Goal: Find contact information: Find contact information

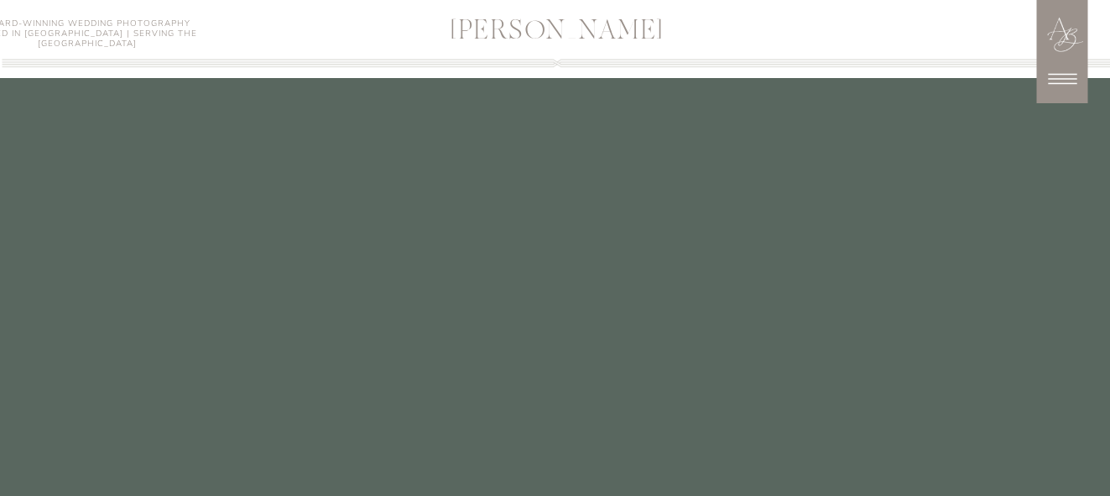
scroll to position [4448, 0]
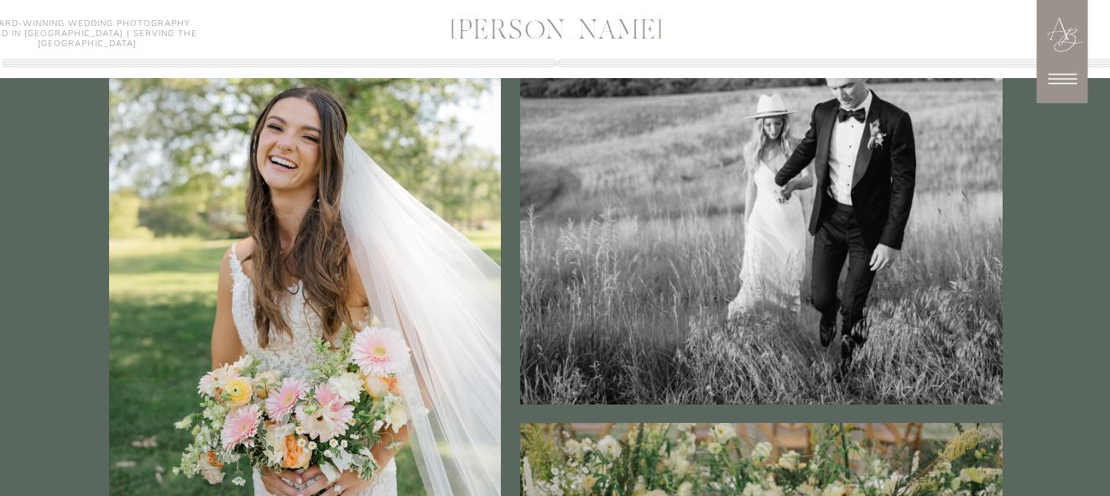
click at [1066, 79] on icon at bounding box center [1062, 79] width 29 height 11
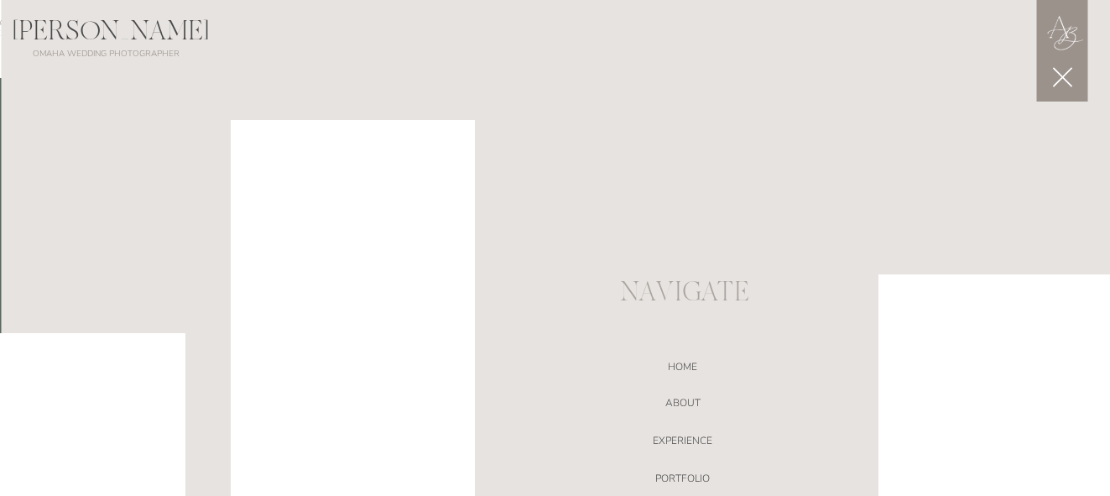
scroll to position [5120, 0]
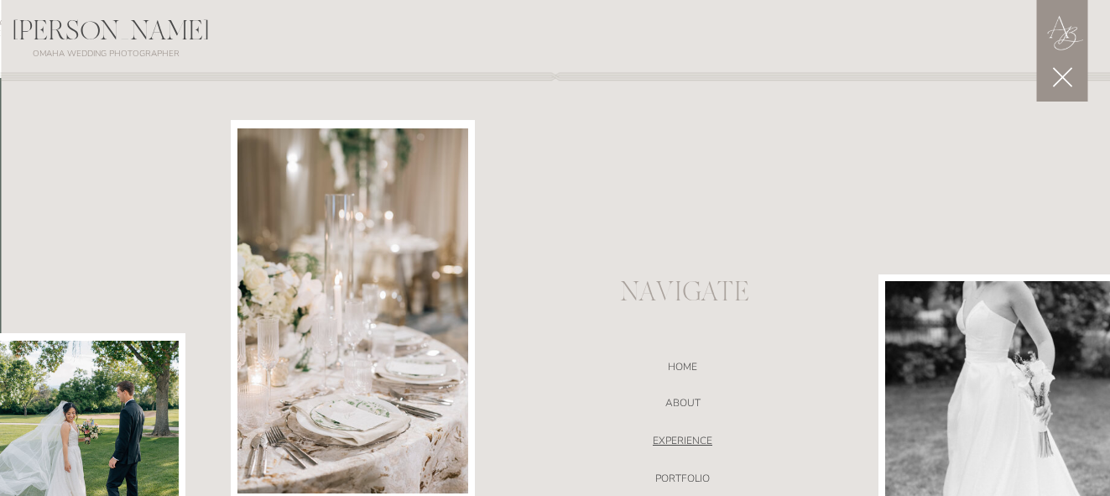
click at [705, 439] on nav "EXPERIENCE" at bounding box center [683, 443] width 356 height 17
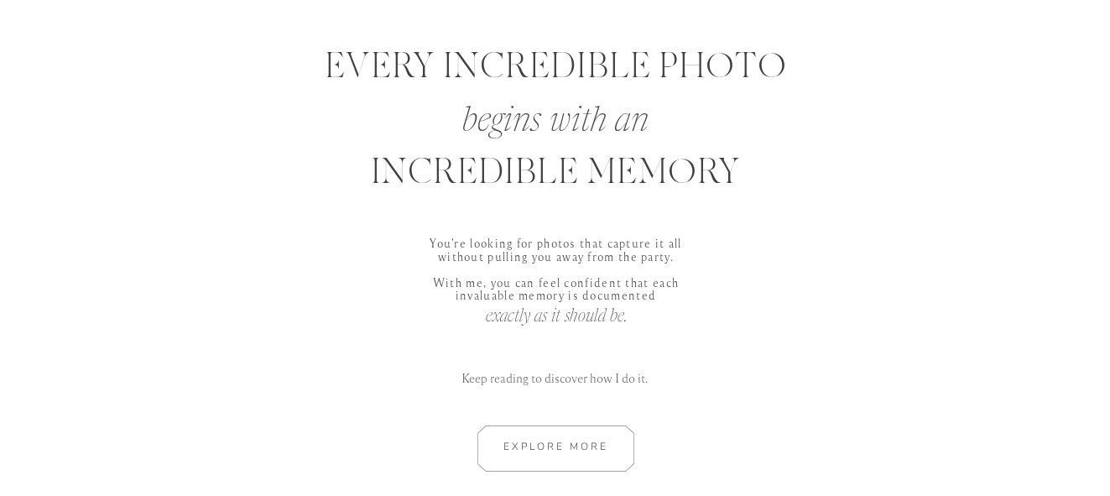
scroll to position [755, 0]
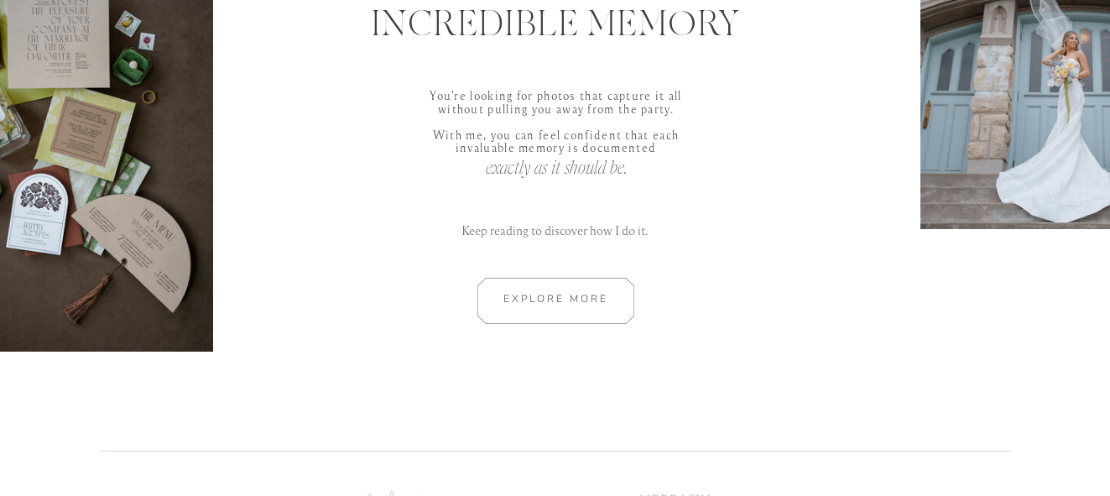
click at [576, 300] on div at bounding box center [556, 301] width 226 height 46
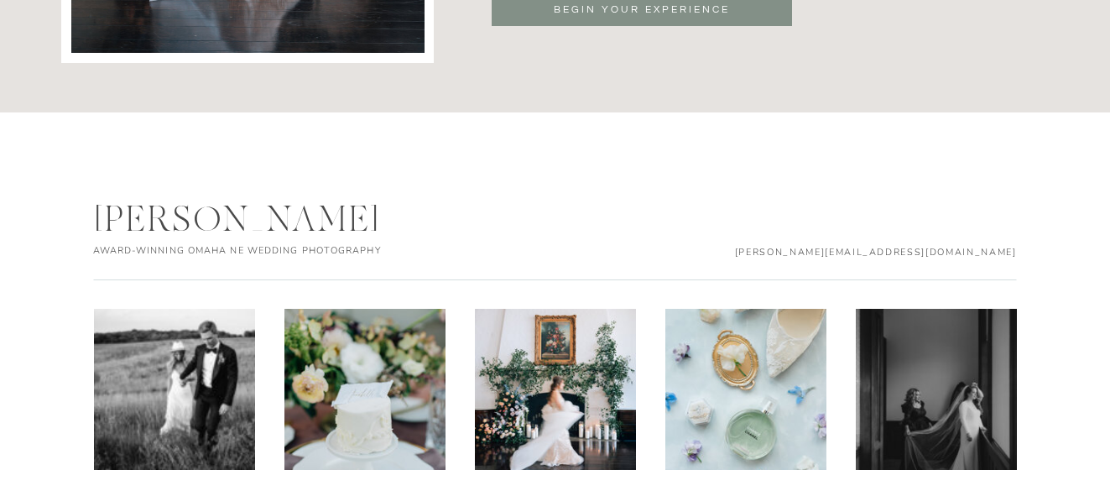
scroll to position [5874, 0]
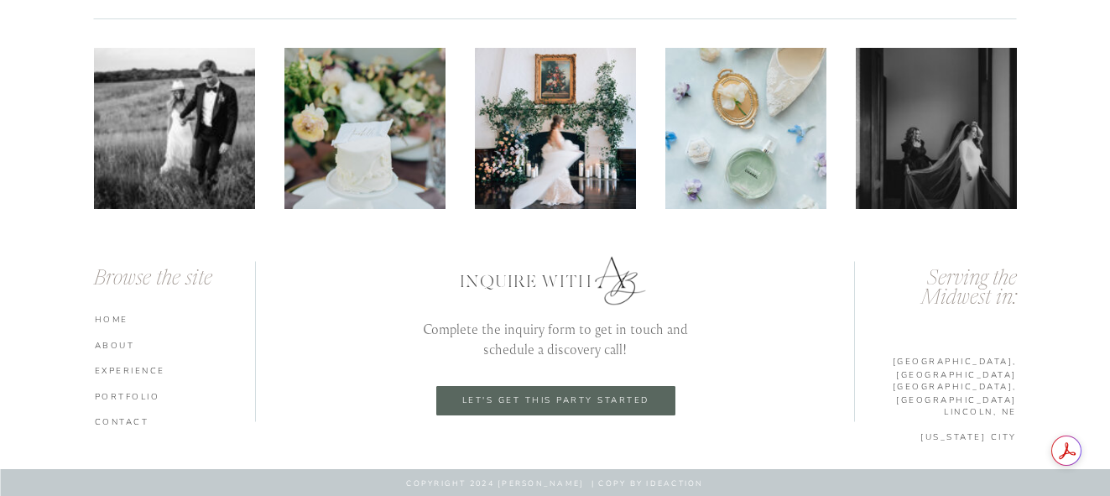
click at [579, 405] on p "let's get this party started" at bounding box center [556, 400] width 212 height 11
